Goal: Find contact information: Find contact information

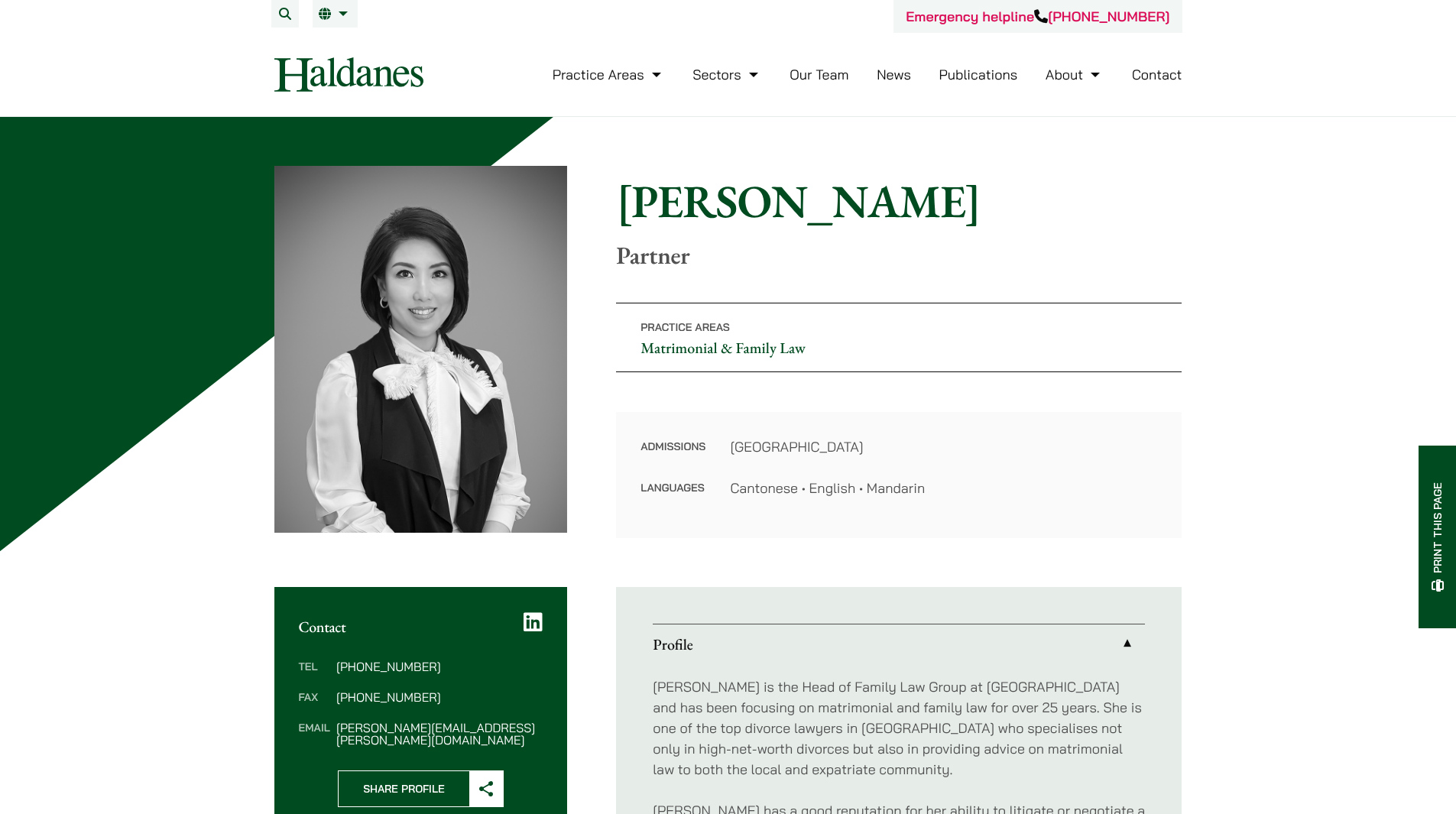
click at [1158, 76] on link "Contact" at bounding box center [1156, 74] width 50 height 18
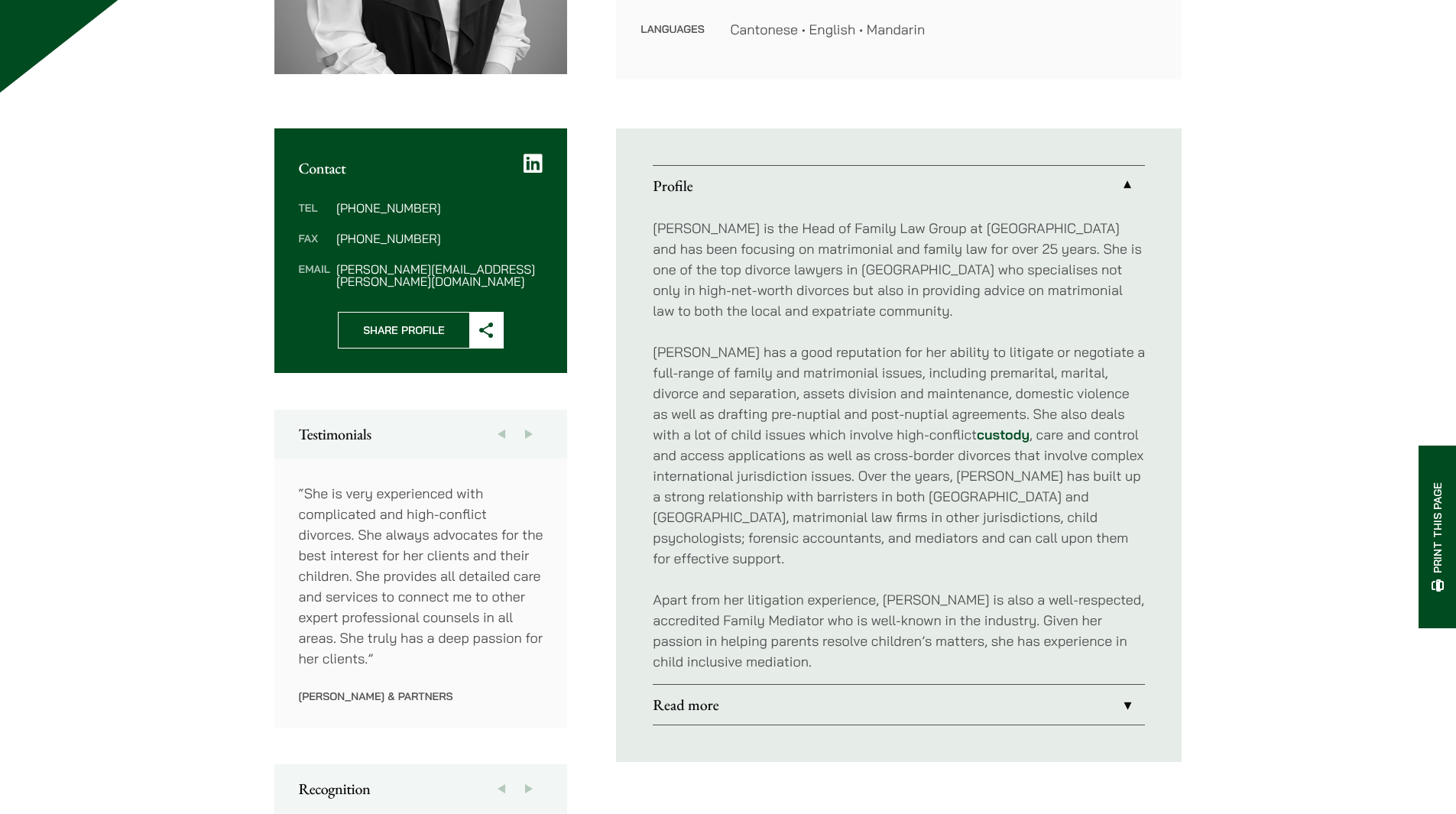
click at [1127, 697] on link "Read more" at bounding box center [898, 705] width 492 height 40
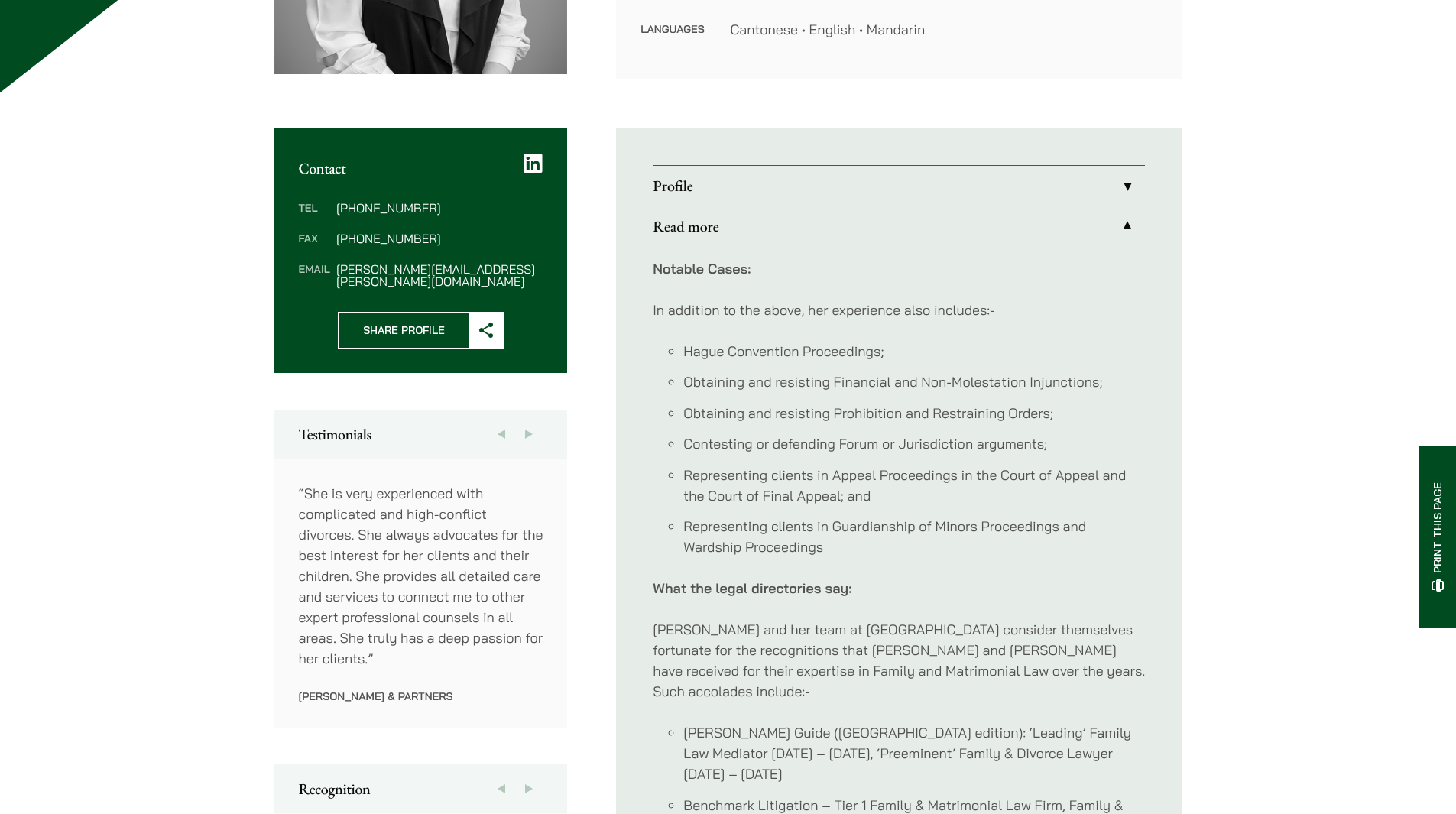
scroll to position [382, 0]
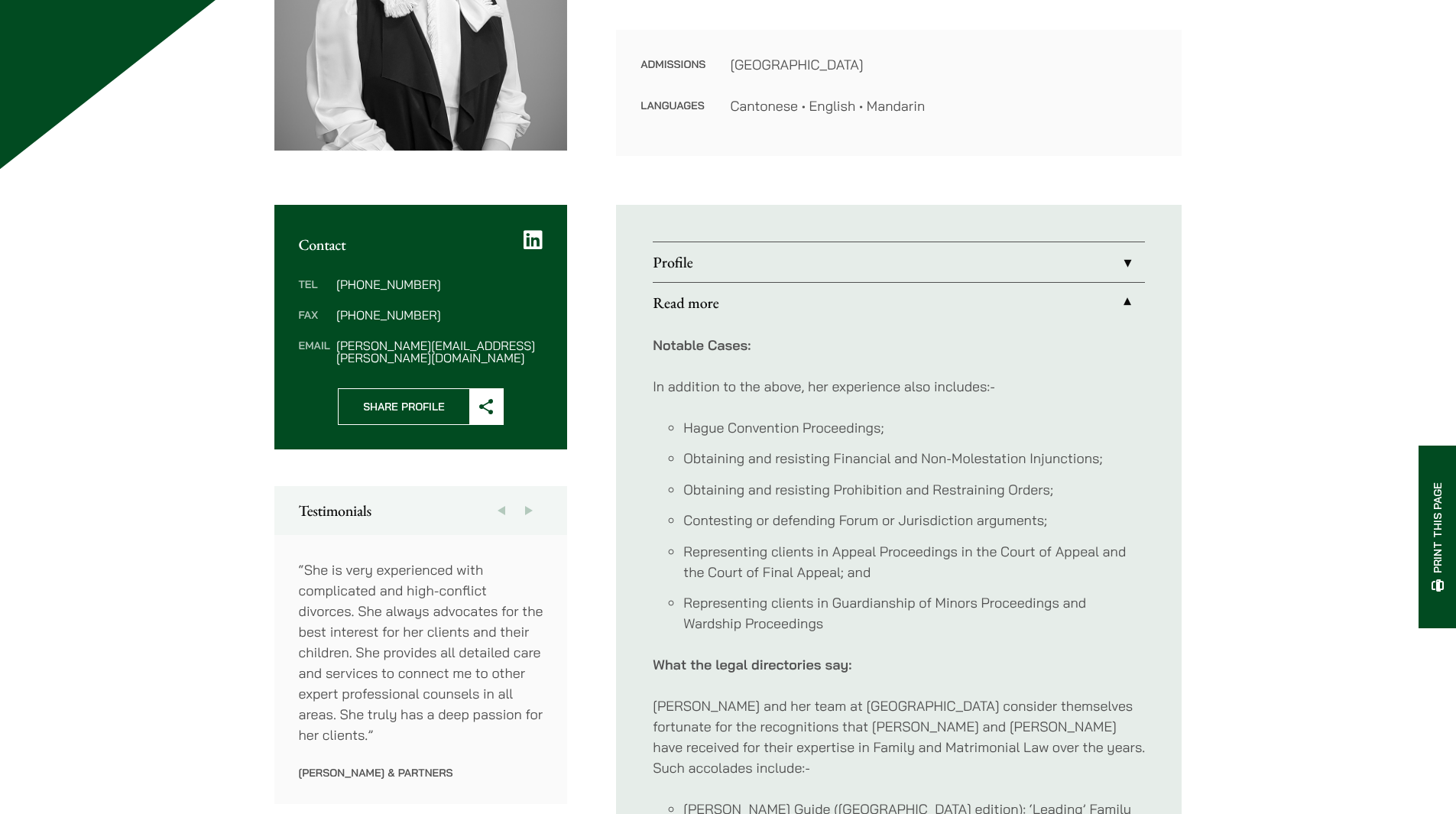
click at [1143, 259] on link "Profile" at bounding box center [898, 262] width 492 height 40
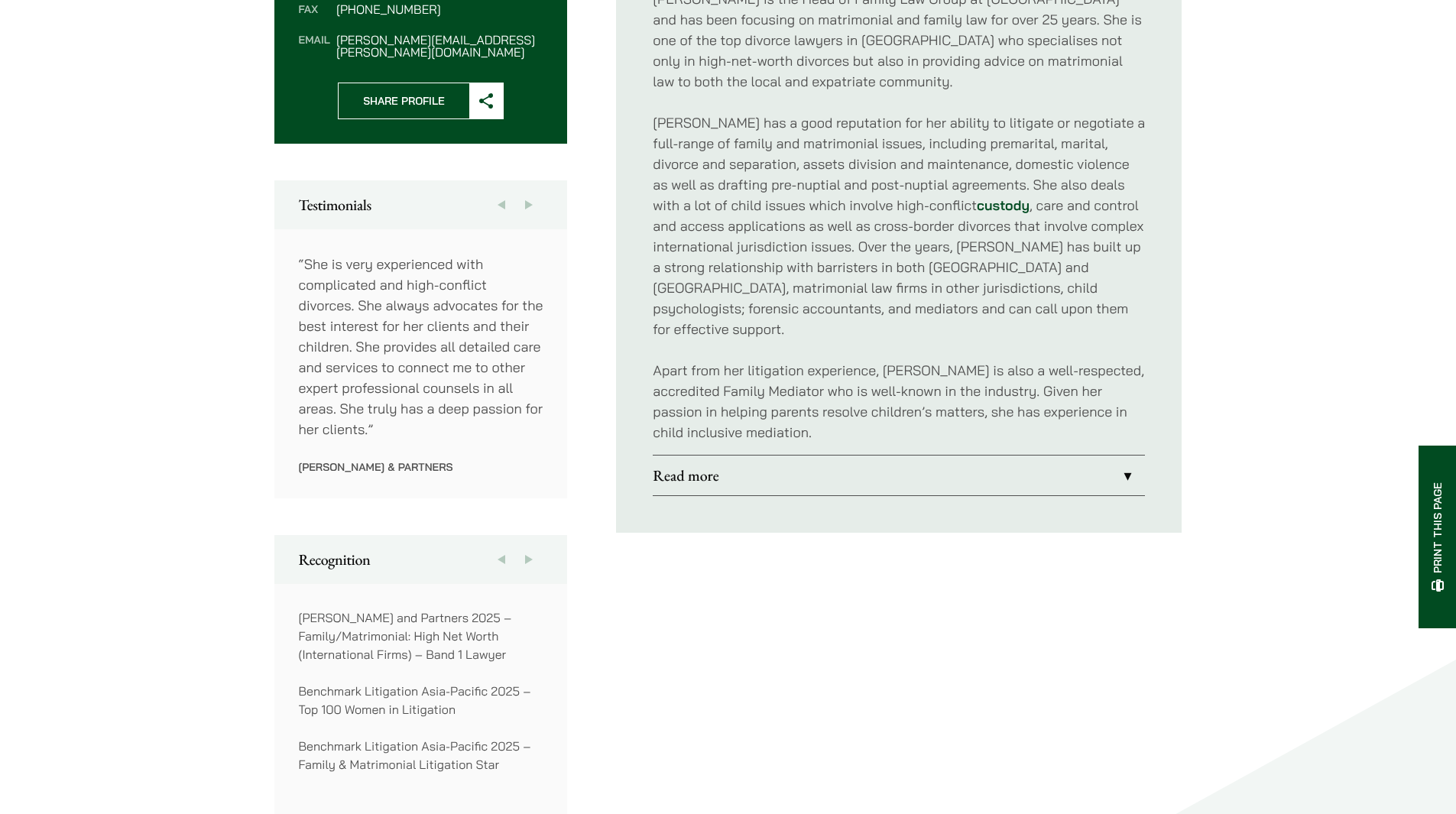
scroll to position [612, 0]
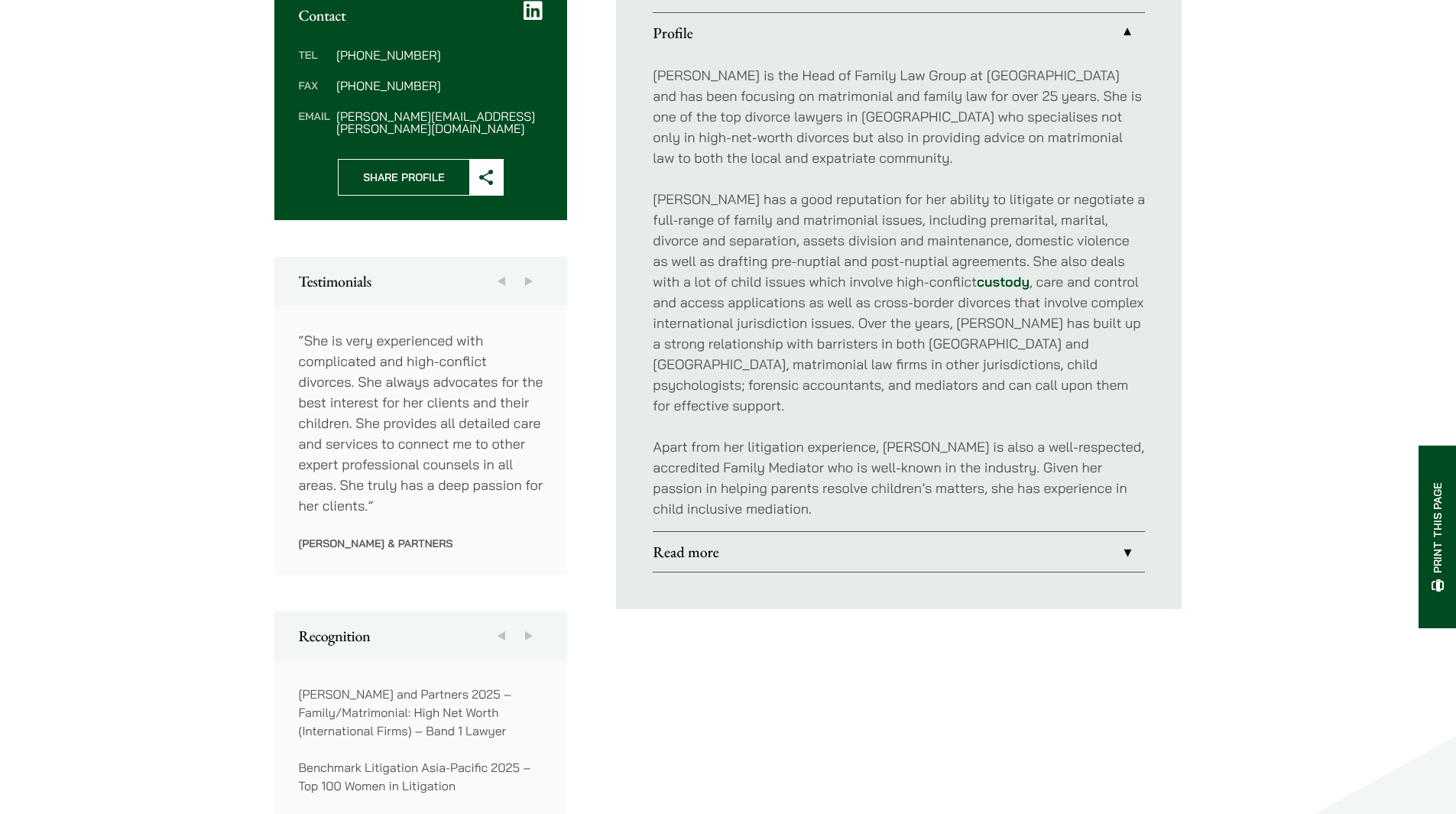
drag, startPoint x: 1466, startPoint y: 0, endPoint x: 1299, endPoint y: 564, distance: 588.2
click at [1299, 564] on div "Home » Lawyers » Elsie Liu Elsie Liu Partner Practice Areas Matrimonial & Famil…" at bounding box center [728, 442] width 1456 height 1872
click at [199, 376] on div "Home » Lawyers » Elsie Liu Elsie Liu Partner Practice Areas Matrimonial & Famil…" at bounding box center [728, 442] width 1456 height 1872
click at [1289, 303] on div "Home » Lawyers » Elsie Liu Elsie Liu Partner Practice Areas Matrimonial & Famil…" at bounding box center [728, 442] width 1456 height 1872
